Goal: Transaction & Acquisition: Purchase product/service

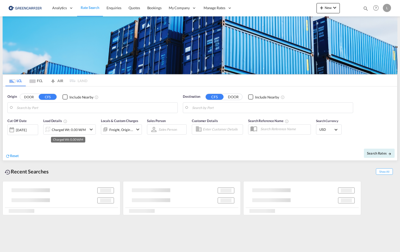
type input "[GEOGRAPHIC_DATA], NOOSL"
type input "[GEOGRAPHIC_DATA], AUBNE"
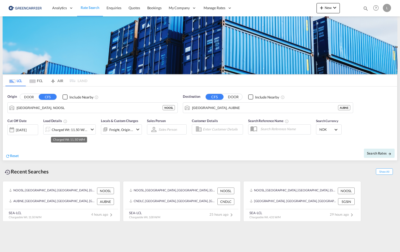
click at [82, 133] on div "Charged Wt: 11.50 W/M" at bounding box center [70, 129] width 36 height 7
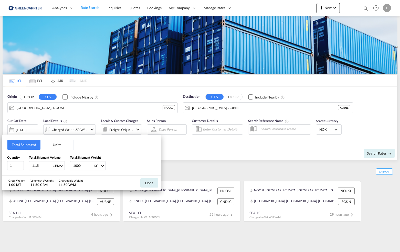
click at [189, 148] on div "Total Shipment Units Quantity 1 Total Shipment Volume 11.5 CBM CBM CFT Total Sh…" at bounding box center [200, 126] width 400 height 252
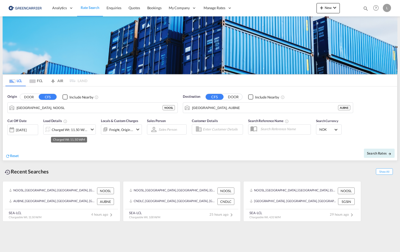
click at [61, 129] on div "Charged Wt: 11.50 W/M" at bounding box center [70, 129] width 36 height 7
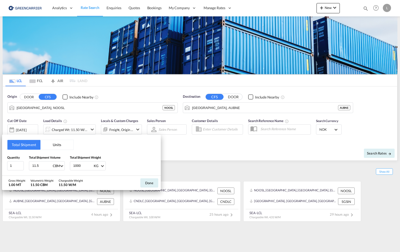
drag, startPoint x: 42, startPoint y: 164, endPoint x: -22, endPoint y: 152, distance: 65.1
click at [0, 152] on html "Analytics Reports Dashboard Rate Search Enquiries Quotes" at bounding box center [200, 126] width 400 height 252
type input "3.641"
click at [143, 183] on button "Done" at bounding box center [149, 182] width 18 height 9
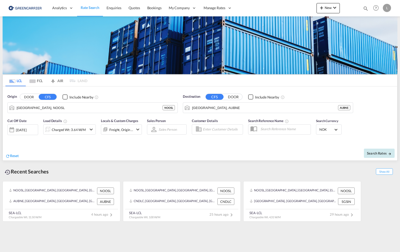
click at [377, 152] on span "Search Rates" at bounding box center [379, 153] width 25 height 4
type input "NOOSL to AUBNE / [DATE]"
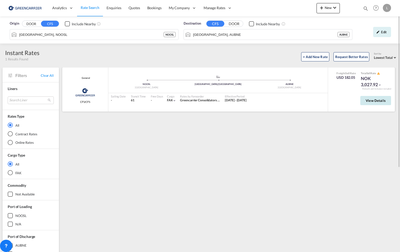
click at [371, 103] on button "View Details" at bounding box center [375, 100] width 31 height 9
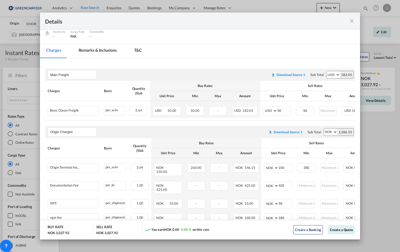
scroll to position [84, 0]
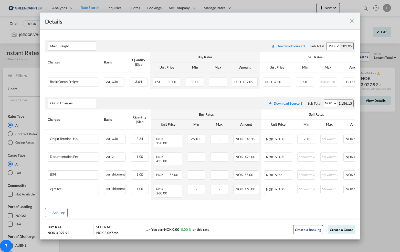
click at [62, 211] on div "Add Leg" at bounding box center [58, 212] width 12 height 3
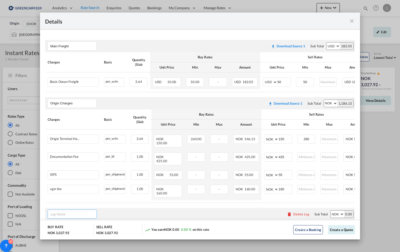
type input "C"
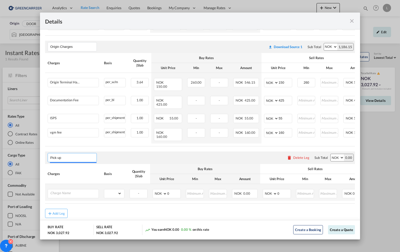
scroll to position [142, 0]
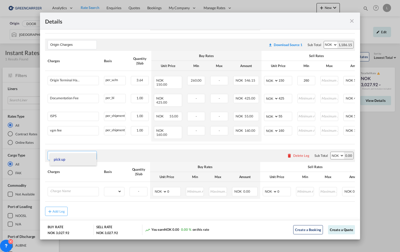
click at [69, 157] on li "pick up" at bounding box center [73, 159] width 47 height 12
type input "pick up"
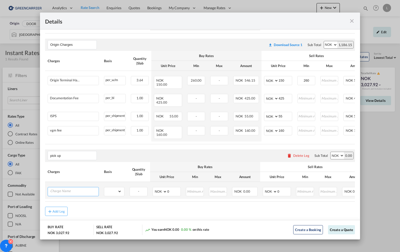
click at [78, 187] on input "Charge Name" at bounding box center [74, 191] width 48 height 8
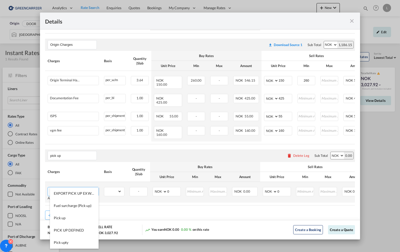
type input "Pick up [GEOGRAPHIC_DATA]"
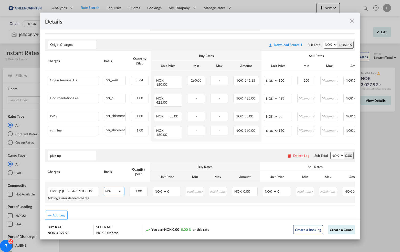
click at [121, 187] on select "gross_weight volumetric_weight per_shipment per_bl % on pickup per_km per_hawb …" at bounding box center [112, 191] width 17 height 8
select select "per_shipment"
click at [104, 187] on select "gross_weight volumetric_weight per_shipment per_bl % on pickup per_km per_hawb …" at bounding box center [112, 191] width 17 height 8
click at [144, 187] on div "1.00" at bounding box center [138, 191] width 18 height 9
click at [283, 187] on input "0" at bounding box center [283, 191] width 13 height 8
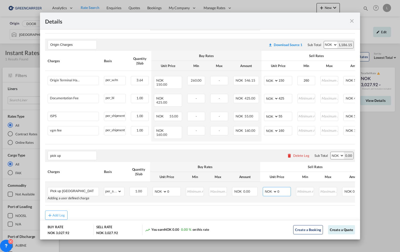
drag, startPoint x: 283, startPoint y: 185, endPoint x: 265, endPoint y: 185, distance: 17.4
click at [265, 187] on md-input-container "AED AFN ALL AMD ANG AOA ARS AUD AWG AZN BAM BBD BDT BGN BHD BIF BMD BND [PERSON…" at bounding box center [277, 191] width 28 height 9
type input "4350"
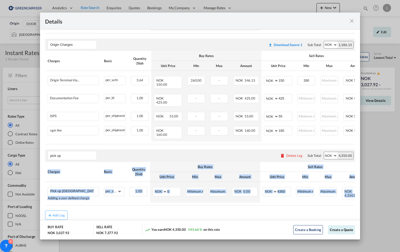
drag, startPoint x: 263, startPoint y: 199, endPoint x: 271, endPoint y: 199, distance: 7.9
click at [271, 199] on air-lcl-rate-modification "Main Freight Please enter leg name Leg Name Already Exists Download Source 1 Su…" at bounding box center [200, 98] width 310 height 244
click at [334, 232] on button "Create a Quote" at bounding box center [341, 229] width 27 height 9
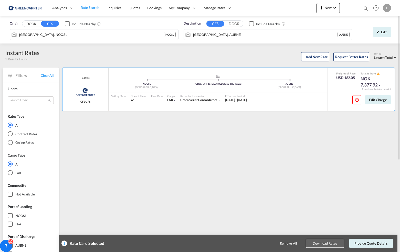
click at [326, 247] on button "Download Rates" at bounding box center [325, 243] width 38 height 9
click at [286, 190] on div "General Greencarrier Consolidators CFS/CFS added by you .a{fill:#aaa8ad;} .a{fi…" at bounding box center [229, 221] width 336 height 307
